Goal: Task Accomplishment & Management: Manage account settings

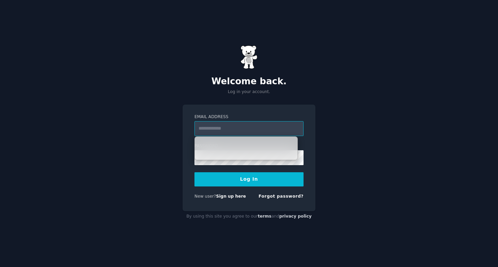
click at [201, 131] on input "Email Address" at bounding box center [248, 128] width 109 height 15
click at [262, 133] on input "Email Address" at bounding box center [248, 128] width 109 height 15
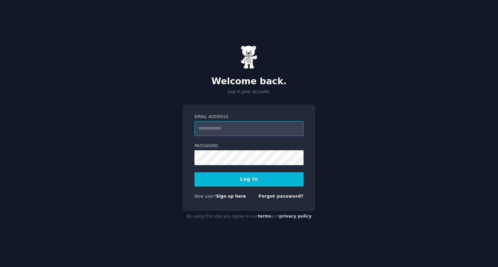
click at [207, 129] on input "Email Address" at bounding box center [248, 128] width 109 height 15
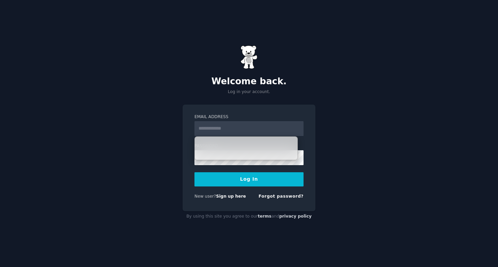
click at [337, 111] on div "Welcome back. Log in your account. Email Address Password Log In New user? Sign…" at bounding box center [249, 133] width 498 height 267
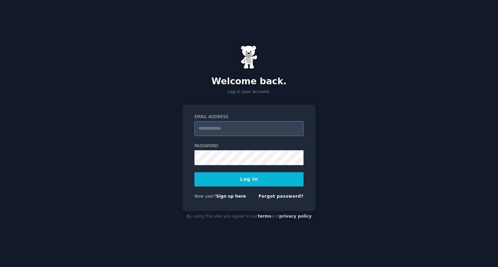
click at [228, 126] on input "Email Address" at bounding box center [248, 128] width 109 height 15
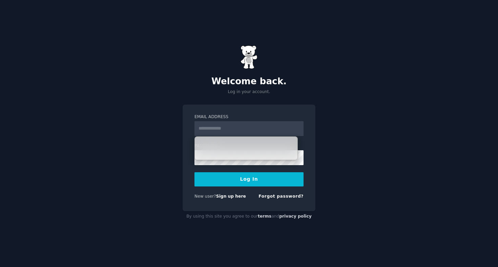
click at [348, 119] on div "Welcome back. Log in your account. Email Address Password Log In New user? Sign…" at bounding box center [249, 133] width 498 height 267
click at [228, 129] on input "Email Address" at bounding box center [248, 128] width 109 height 15
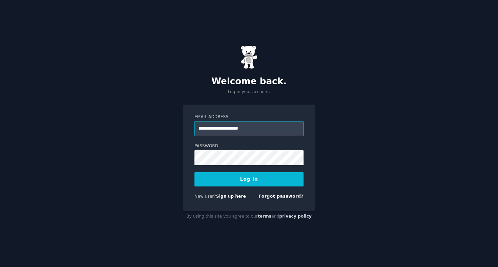
type input "**********"
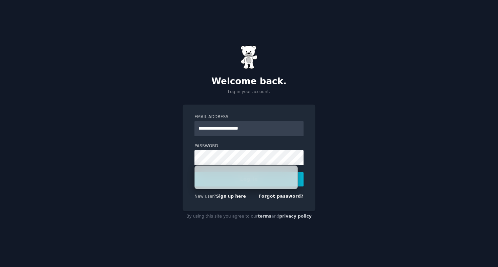
click at [344, 163] on div "**********" at bounding box center [249, 133] width 498 height 267
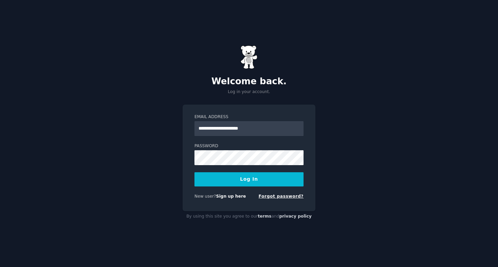
click at [287, 195] on link "Forgot password?" at bounding box center [280, 196] width 45 height 5
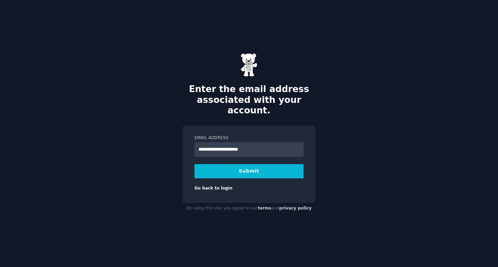
type input "**********"
click at [220, 167] on button "Submit" at bounding box center [248, 171] width 109 height 14
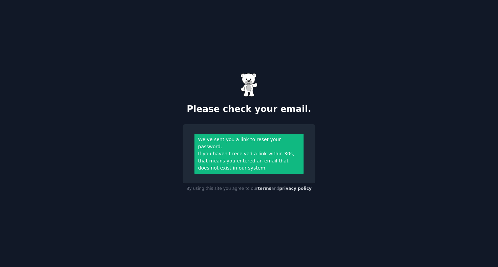
click at [313, 147] on div "We’ve sent you a link to reset your password. If you haven't received a link wi…" at bounding box center [249, 153] width 133 height 59
click at [183, 163] on div "We’ve sent you a link to reset your password. If you haven't received a link wi…" at bounding box center [249, 153] width 133 height 59
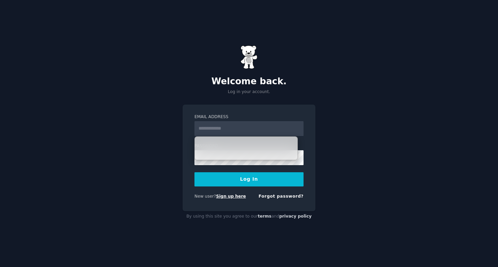
click at [231, 196] on link "Sign up here" at bounding box center [231, 196] width 30 height 5
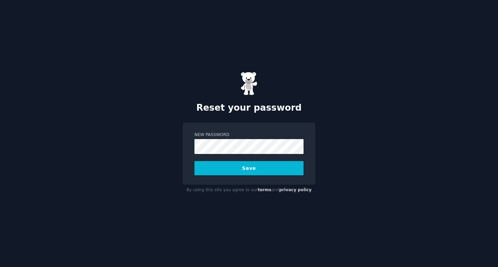
click at [241, 167] on button "Save" at bounding box center [248, 168] width 109 height 14
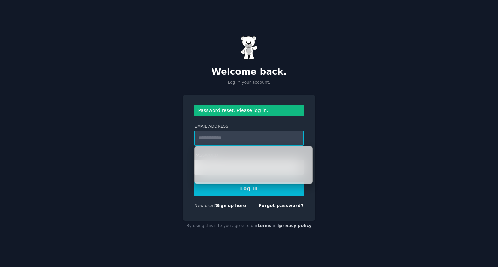
type input "**********"
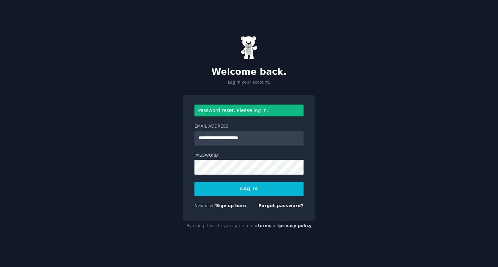
click at [194, 182] on button "Log In" at bounding box center [248, 189] width 109 height 14
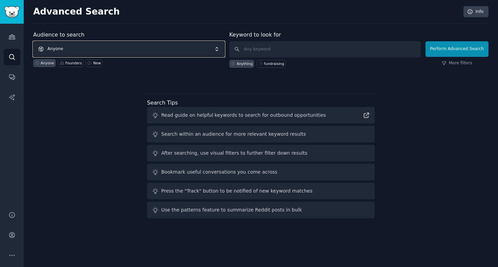
click at [154, 48] on span "Anyone" at bounding box center [128, 49] width 191 height 16
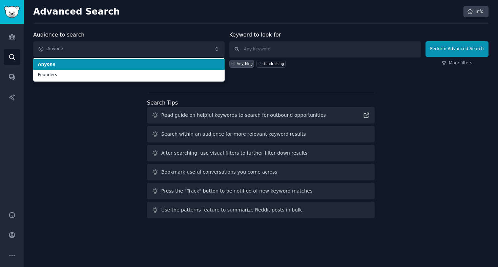
click at [176, 24] on div "Advanced Search Info Audience to search Anyone Anyone Founders Anyone Founders …" at bounding box center [261, 133] width 474 height 267
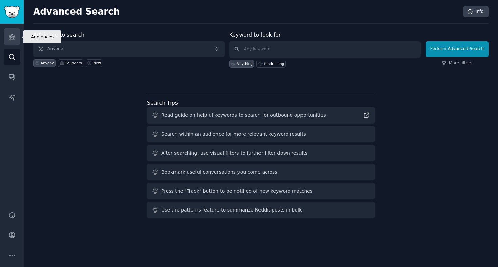
click at [13, 38] on icon "Sidebar" at bounding box center [11, 36] width 7 height 7
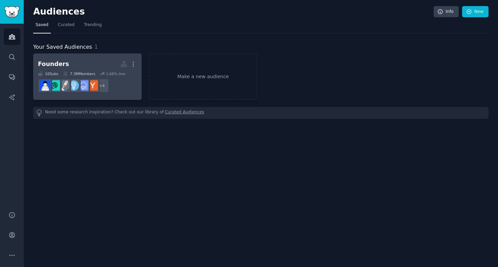
click at [85, 72] on div "7.3M Members" at bounding box center [79, 73] width 32 height 5
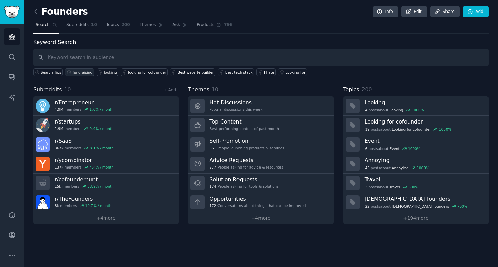
click at [77, 71] on div "fundraising" at bounding box center [82, 72] width 20 height 5
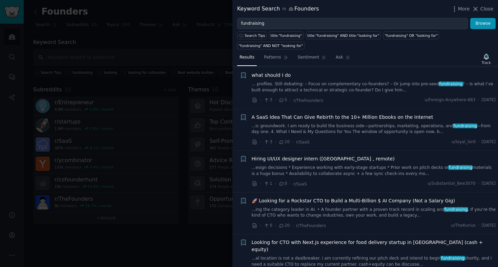
scroll to position [227, 0]
click at [171, 226] on div at bounding box center [249, 133] width 498 height 267
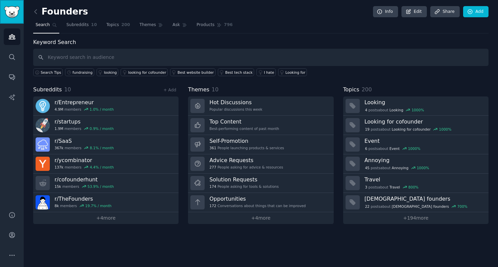
click at [8, 9] on img "Sidebar" at bounding box center [12, 12] width 16 height 12
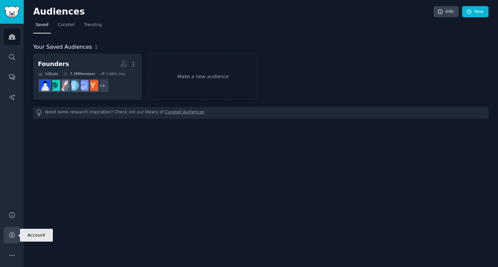
click at [12, 234] on icon "Sidebar" at bounding box center [11, 235] width 5 height 5
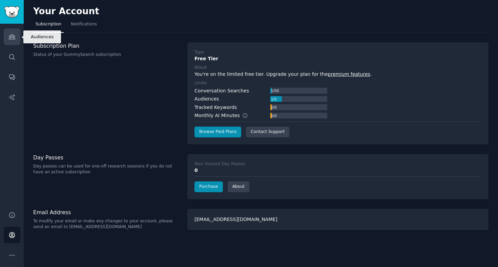
click at [11, 35] on icon "Sidebar" at bounding box center [12, 37] width 6 height 5
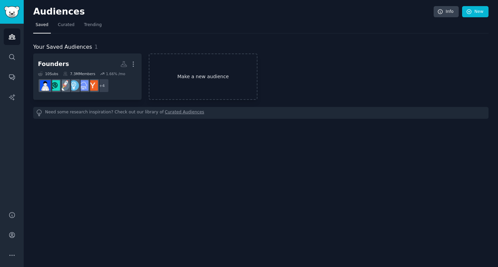
click at [215, 81] on link "Make a new audience" at bounding box center [203, 77] width 108 height 46
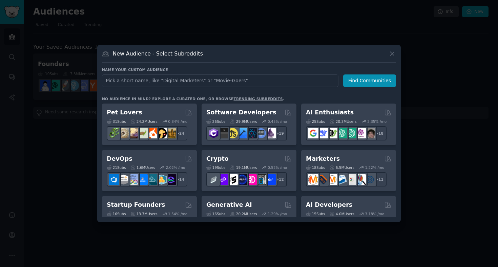
click at [215, 81] on input "text" at bounding box center [220, 81] width 236 height 13
type input "N"
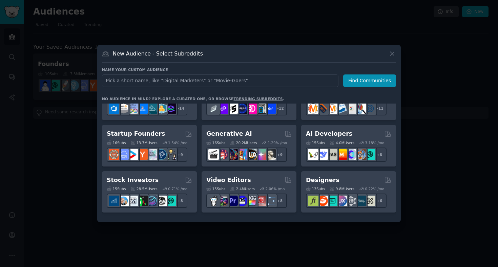
scroll to position [72, 0]
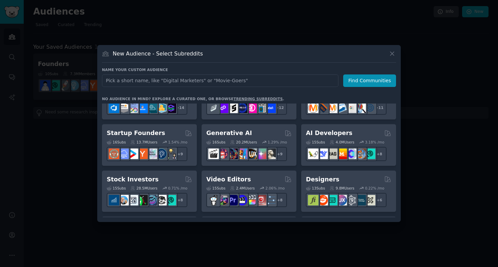
click at [432, 67] on div at bounding box center [249, 133] width 498 height 267
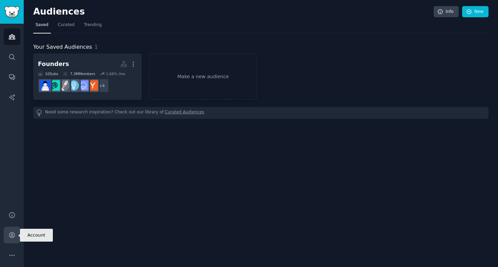
click at [11, 231] on link "Account" at bounding box center [12, 235] width 17 height 17
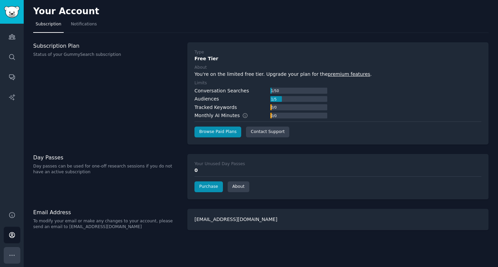
click at [8, 251] on button "More" at bounding box center [12, 255] width 17 height 17
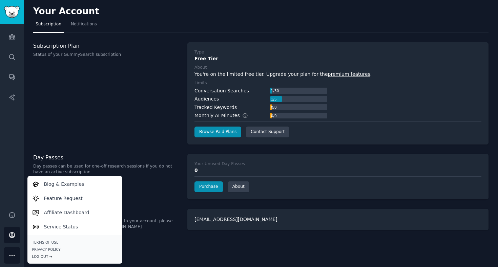
click at [49, 256] on div "Log Out →" at bounding box center [74, 256] width 85 height 5
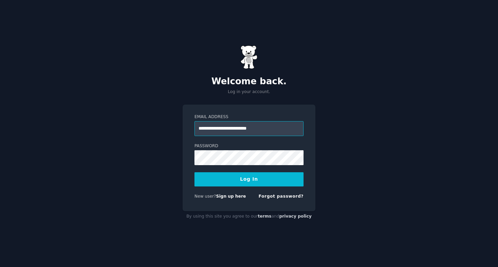
click at [210, 129] on input "**********" at bounding box center [248, 128] width 109 height 15
click at [207, 127] on input "**********" at bounding box center [248, 128] width 109 height 15
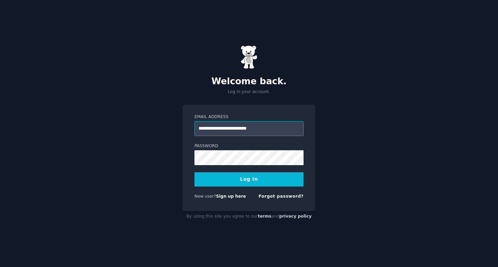
click at [207, 127] on input "**********" at bounding box center [248, 128] width 109 height 15
paste input "email"
type input "**********"
click at [266, 179] on button "Log In" at bounding box center [248, 179] width 109 height 14
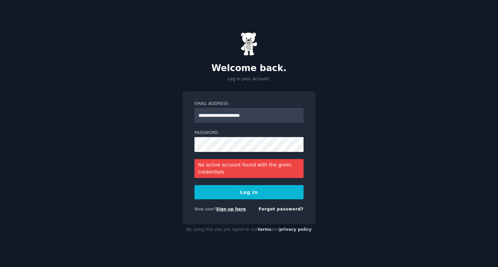
click at [225, 209] on link "Sign up here" at bounding box center [231, 209] width 30 height 5
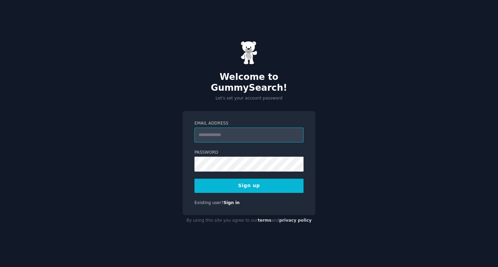
click at [253, 130] on input "Email Address" at bounding box center [248, 135] width 109 height 15
type input "**********"
click at [252, 180] on button "Sign up" at bounding box center [248, 186] width 109 height 14
